Goal: Task Accomplishment & Management: Use online tool/utility

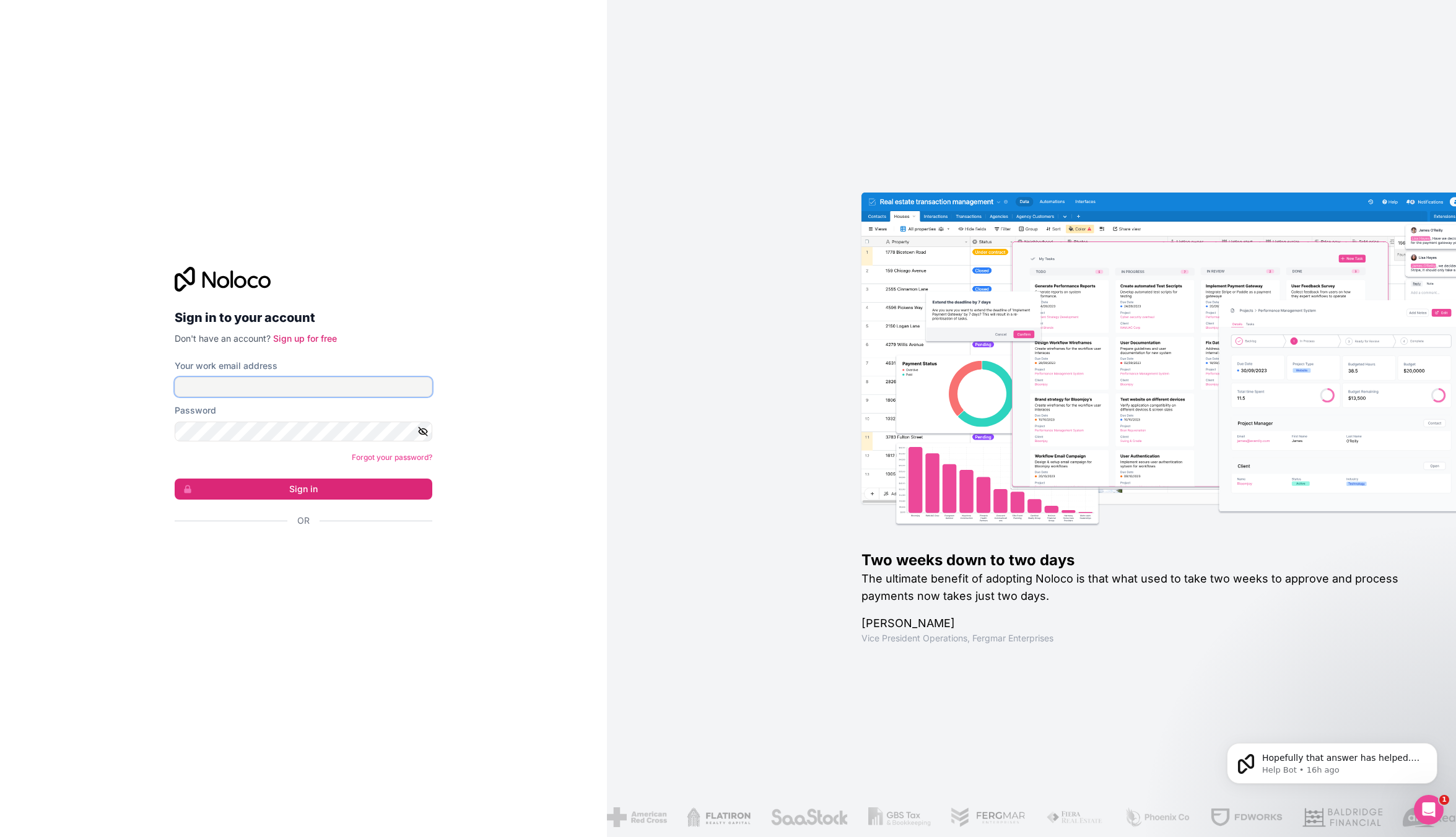
click at [287, 389] on input "Your work email address" at bounding box center [304, 387] width 258 height 20
type input "[EMAIL_ADDRESS][DOMAIN_NAME]"
click at [175, 478] on button "Sign in" at bounding box center [304, 489] width 258 height 21
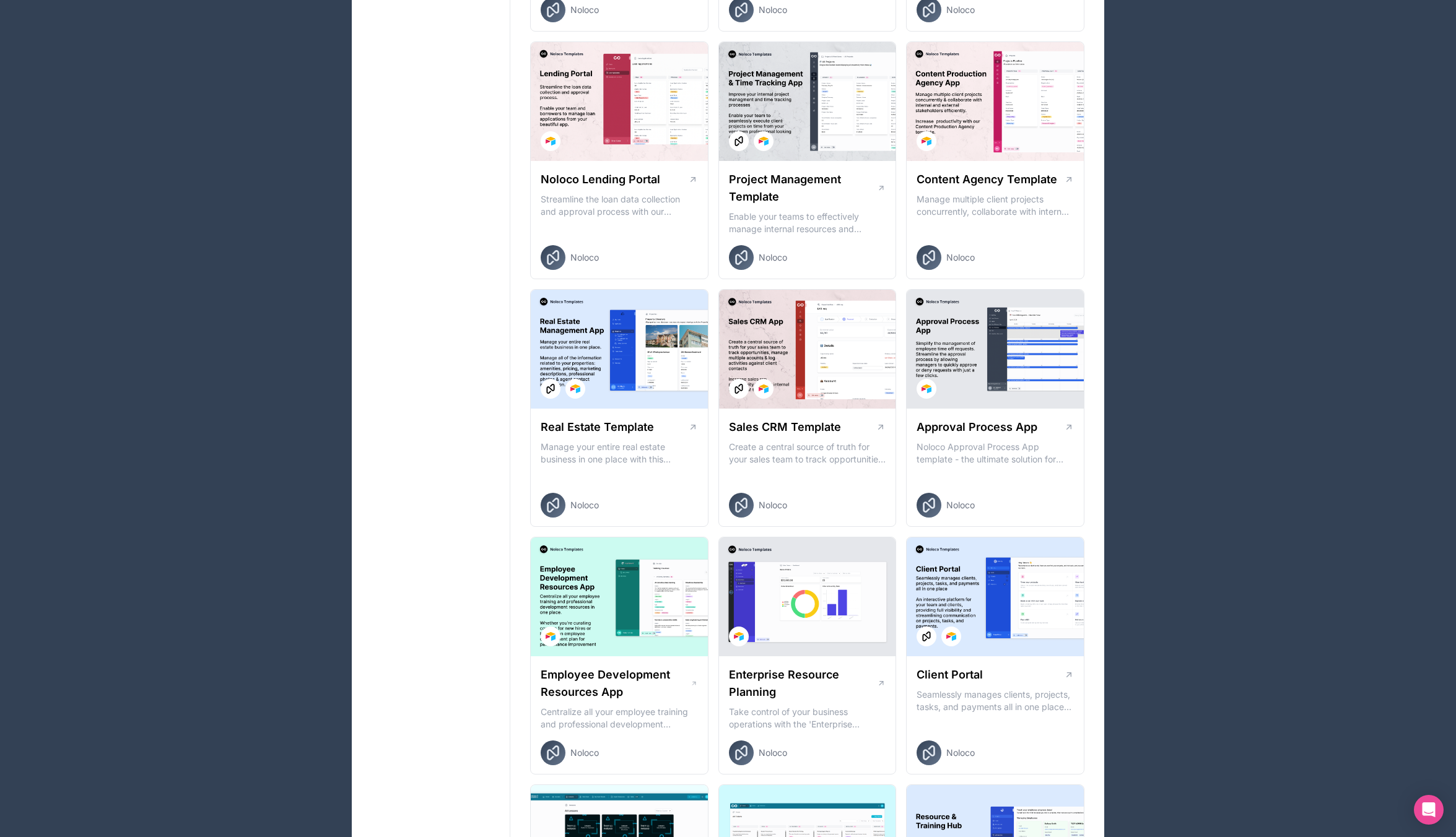
scroll to position [618, 0]
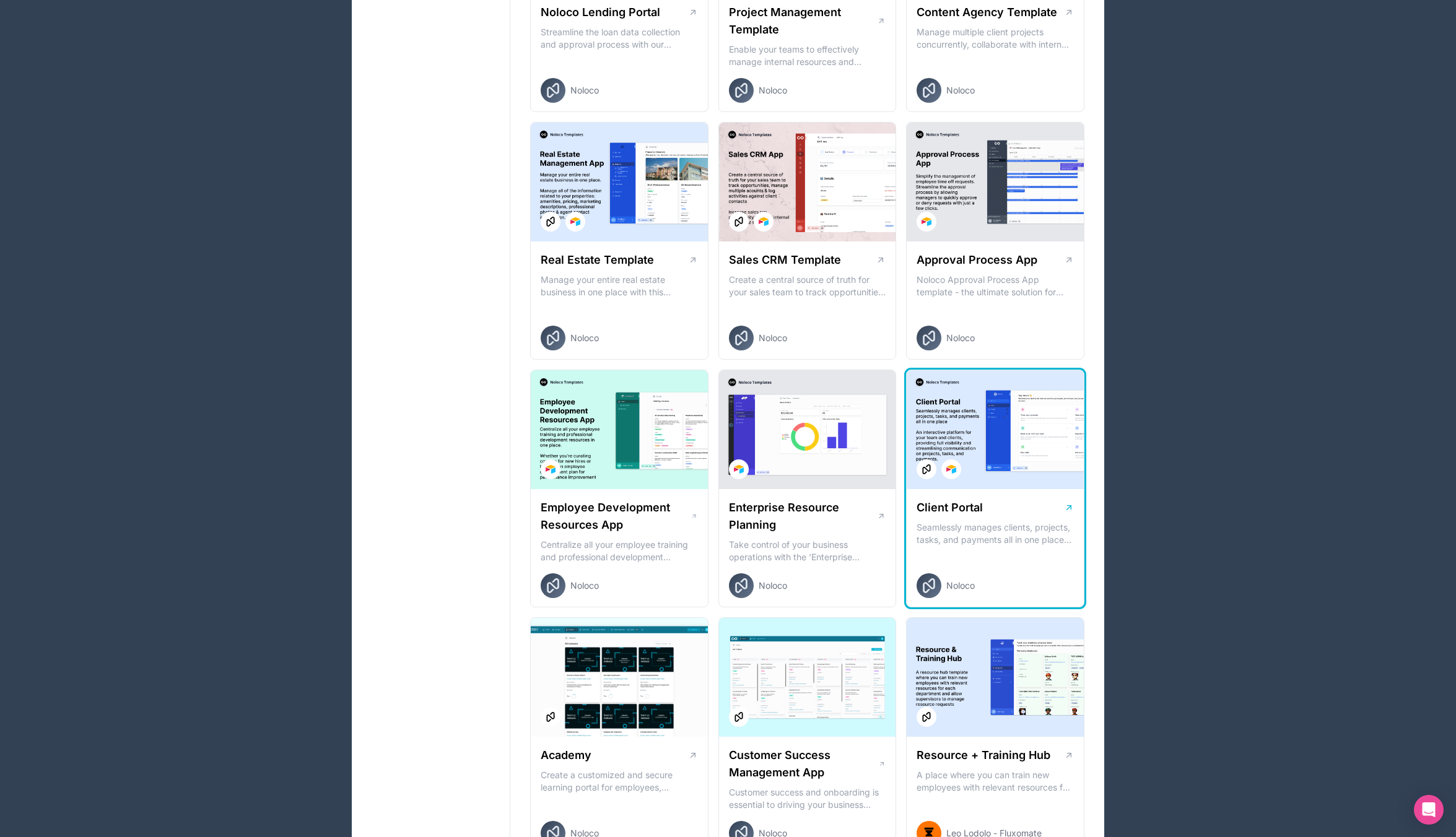
click at [949, 433] on div at bounding box center [995, 429] width 177 height 119
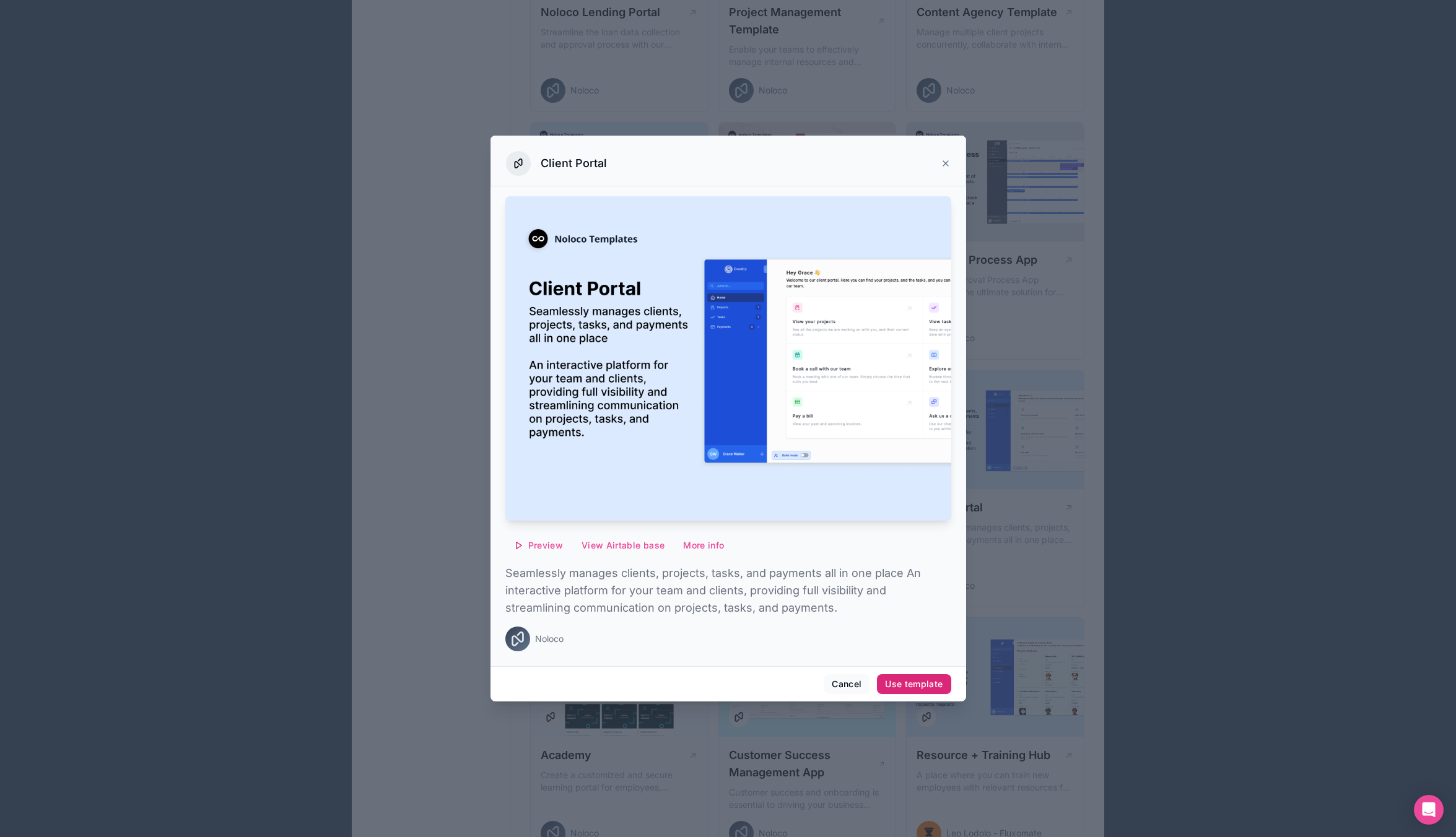
click at [914, 682] on div "Use template" at bounding box center [913, 684] width 57 height 11
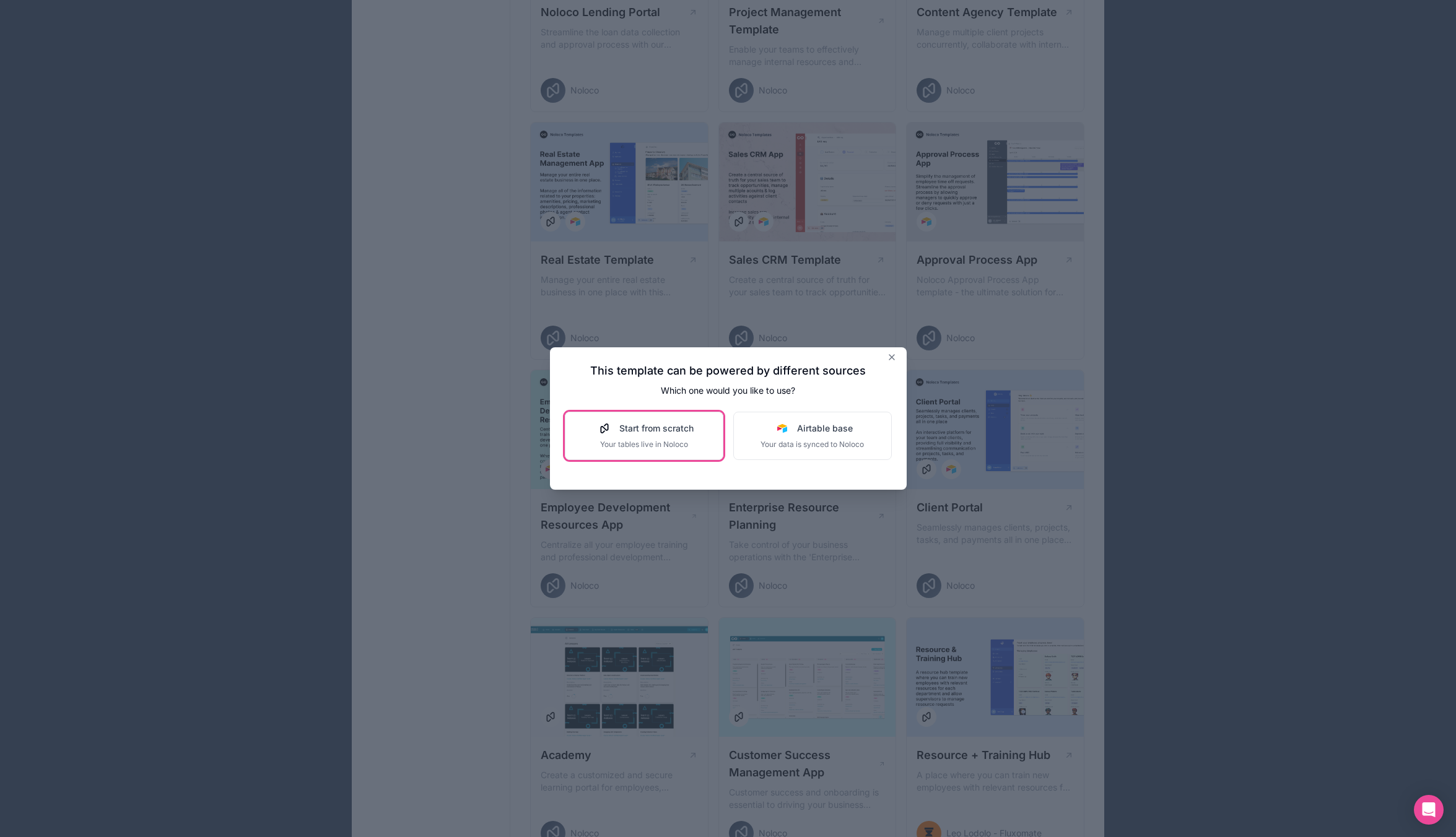
click at [694, 449] on button "Start from scratch Your tables live in Noloco" at bounding box center [644, 436] width 159 height 48
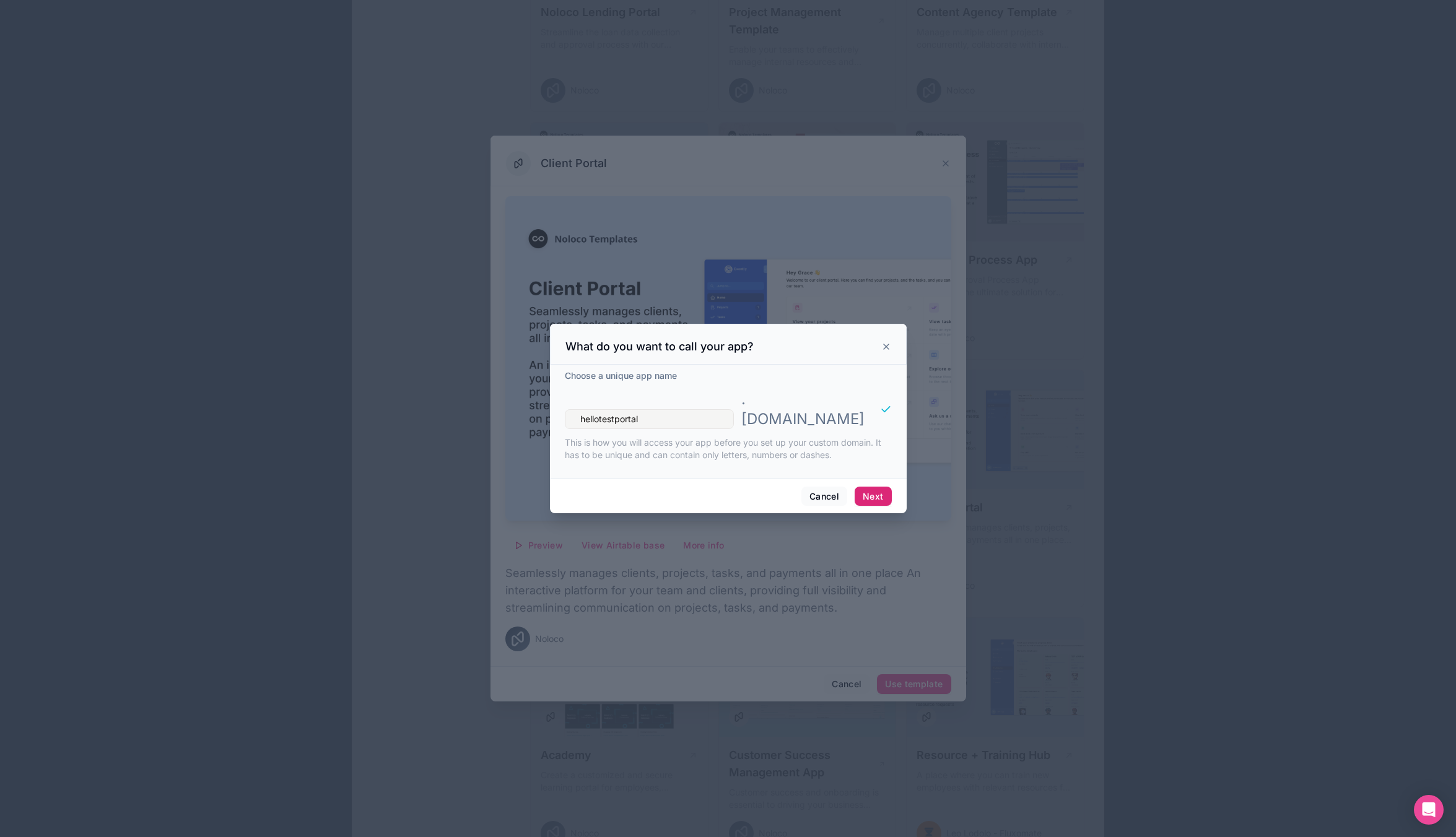
type input "hellotestportal"
click at [883, 487] on button "Next" at bounding box center [872, 497] width 37 height 20
